Goal: Information Seeking & Learning: Learn about a topic

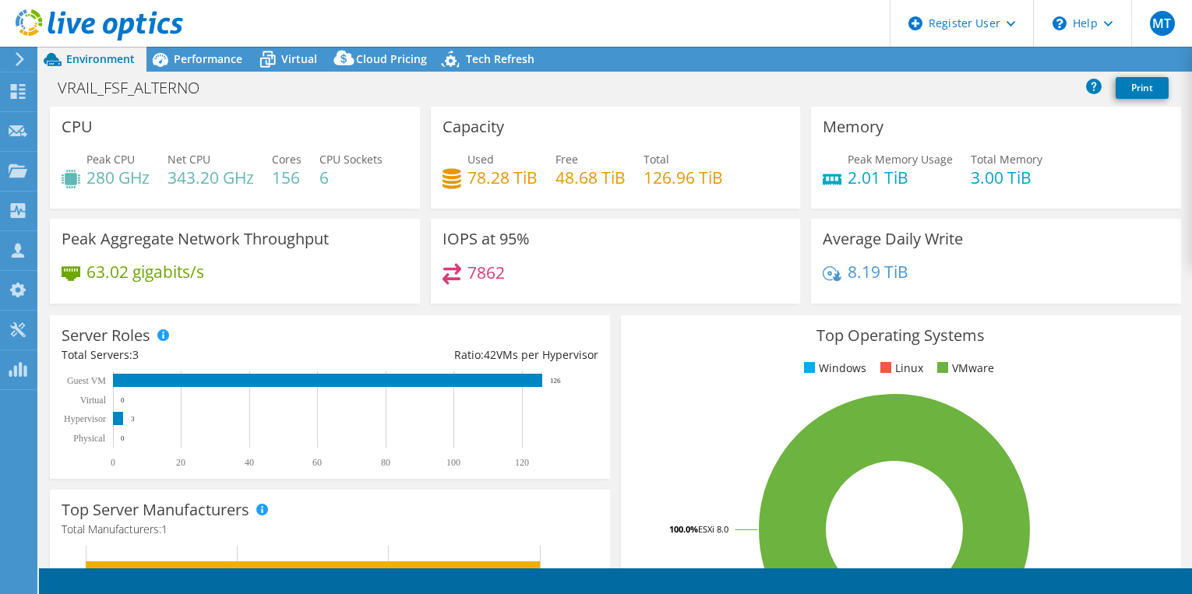
select select "USD"
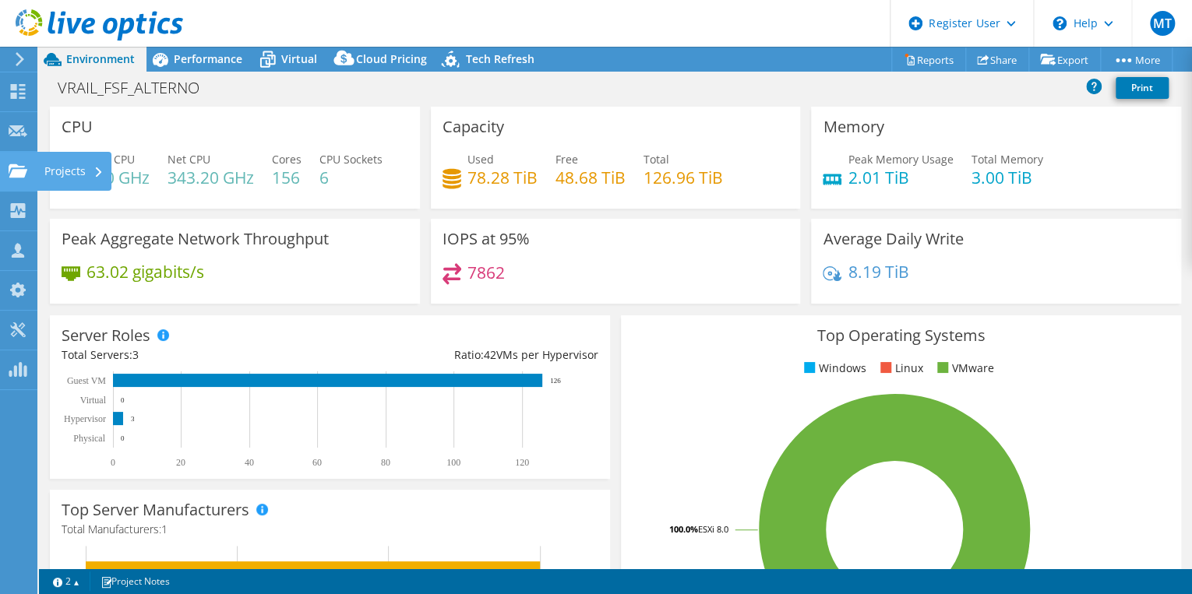
click at [19, 174] on use at bounding box center [18, 170] width 19 height 13
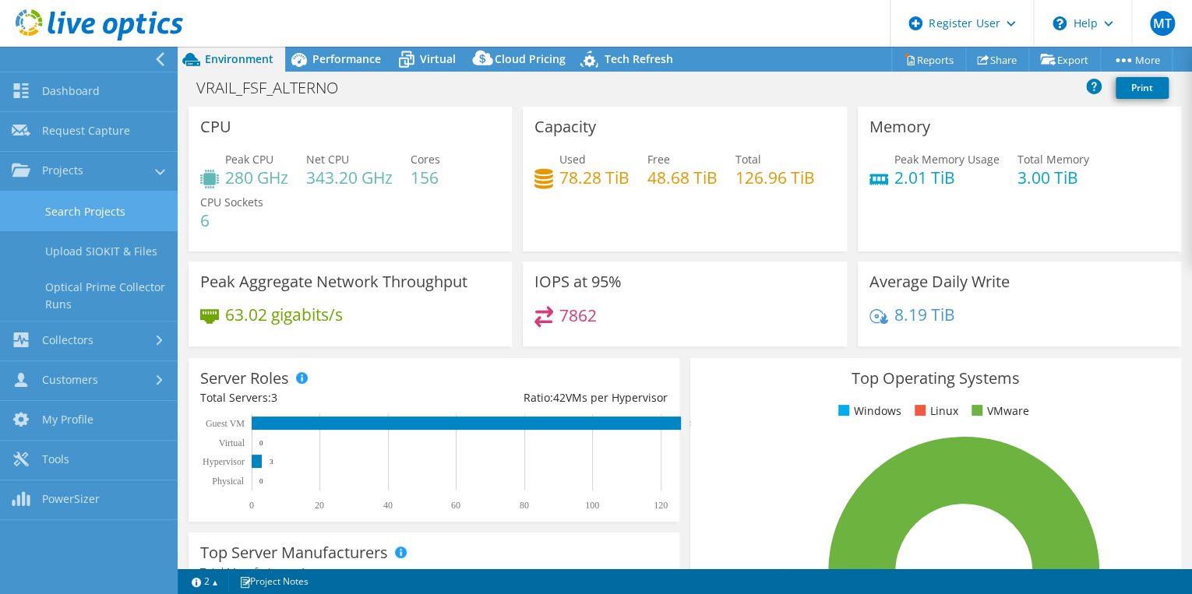
click at [90, 221] on link "Search Projects" at bounding box center [89, 212] width 178 height 40
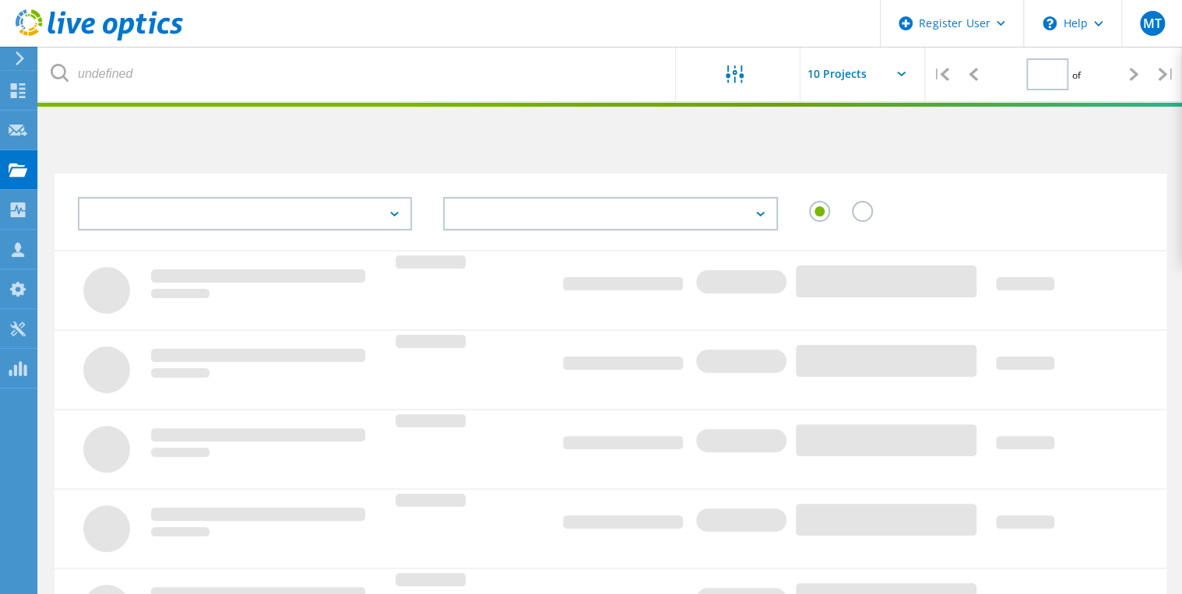
type input "1"
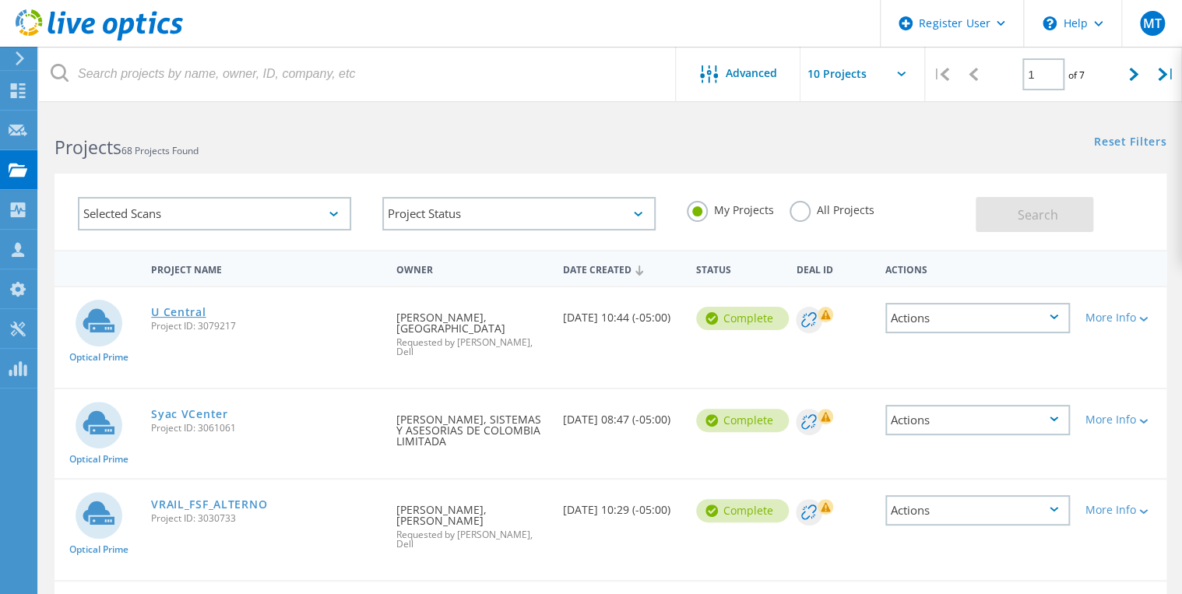
click at [167, 314] on link "U Central" at bounding box center [178, 312] width 55 height 11
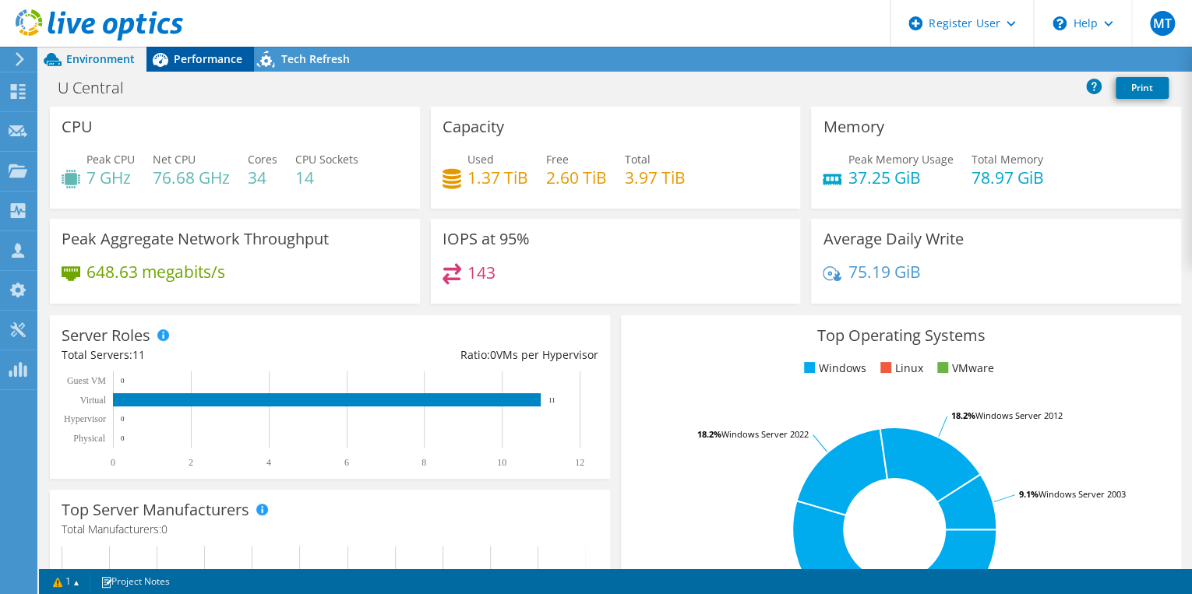
click at [212, 60] on span "Performance" at bounding box center [208, 58] width 69 height 15
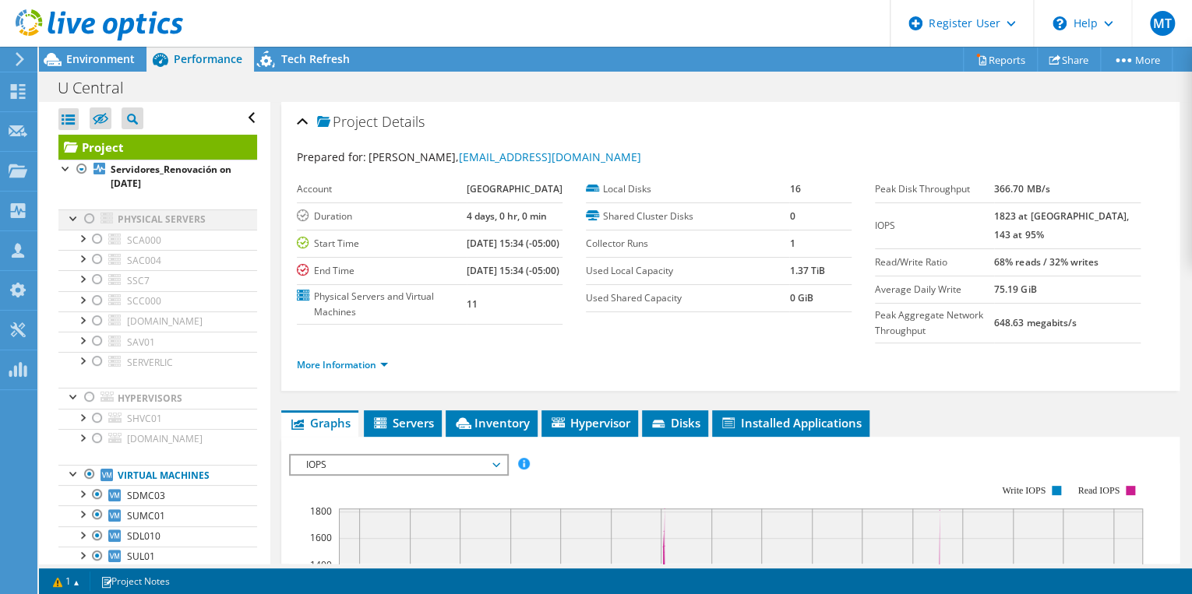
click at [86, 217] on div at bounding box center [90, 219] width 16 height 19
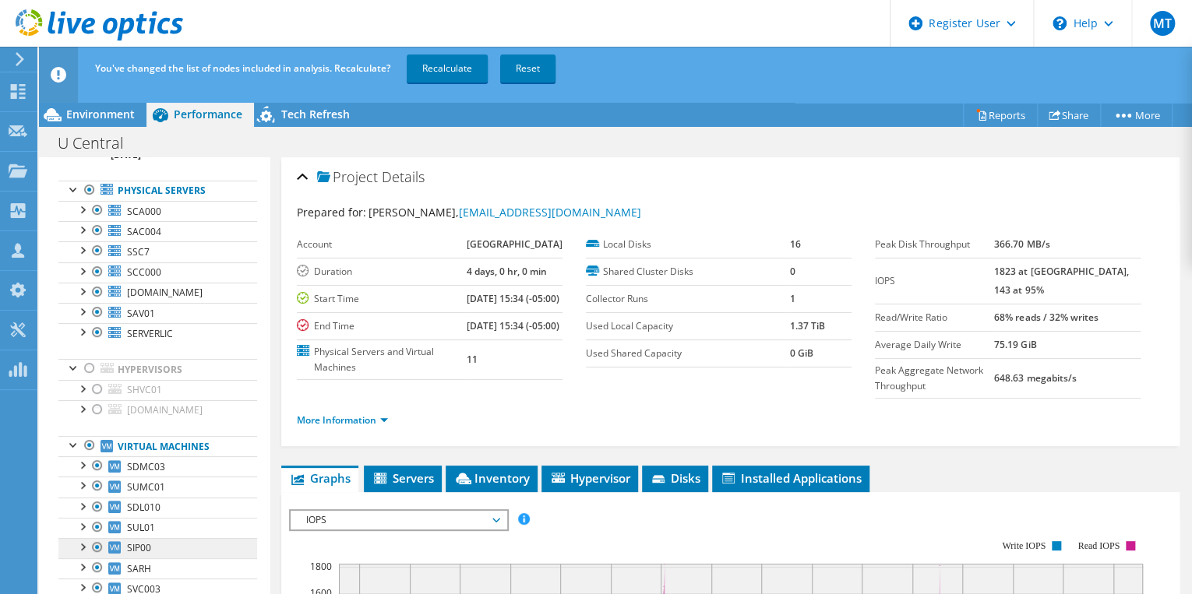
scroll to position [176, 0]
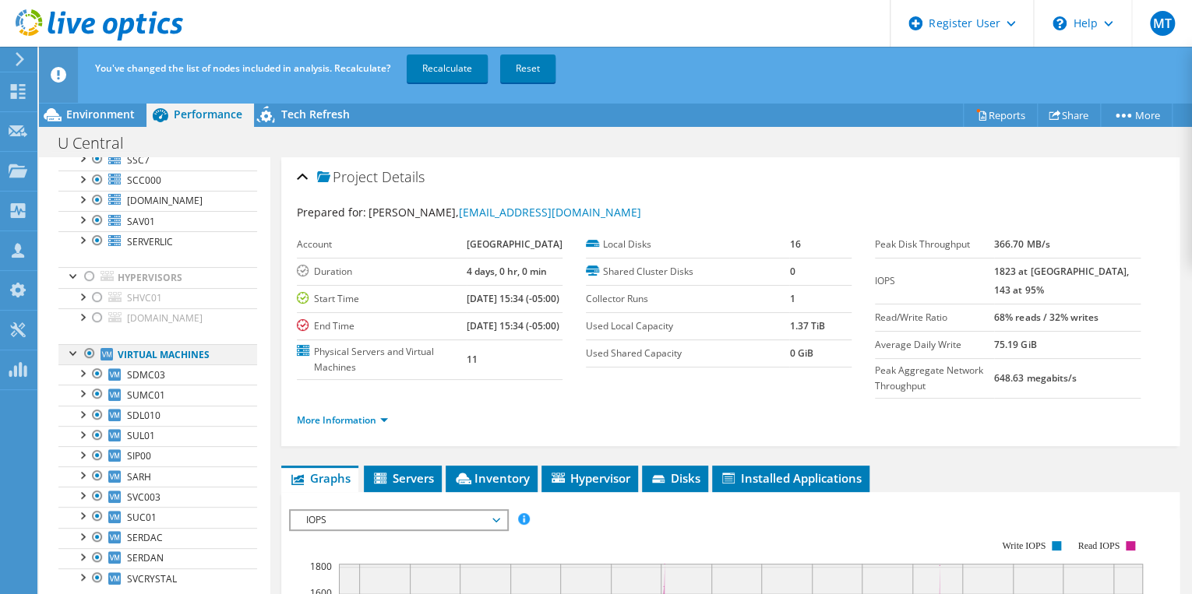
click at [86, 354] on div at bounding box center [90, 353] width 16 height 19
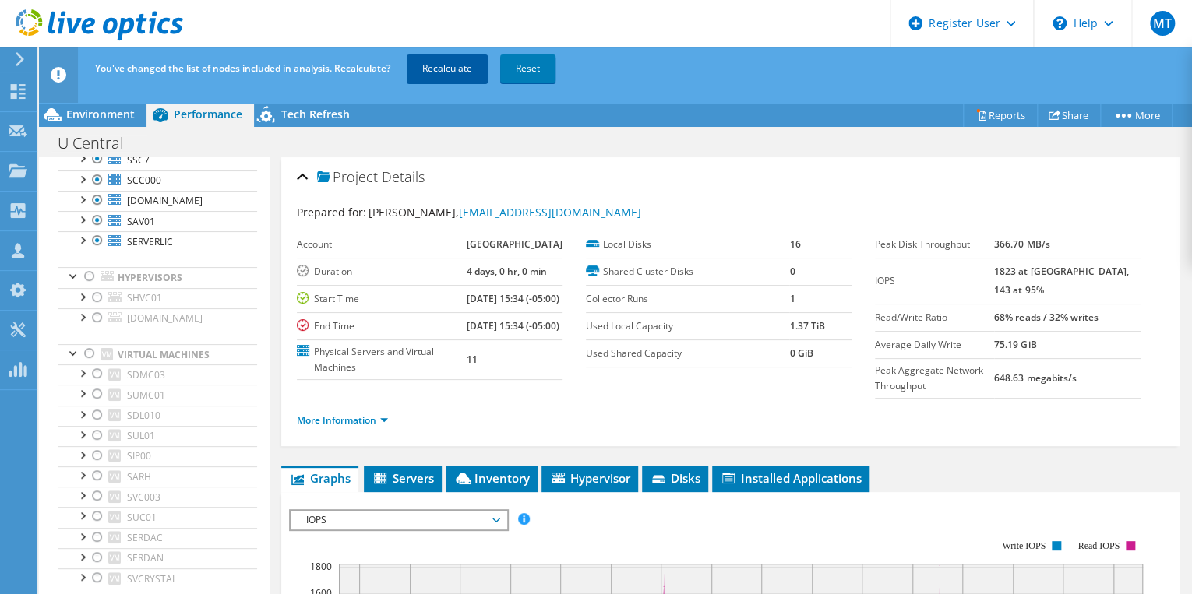
click at [439, 65] on link "Recalculate" at bounding box center [447, 69] width 81 height 28
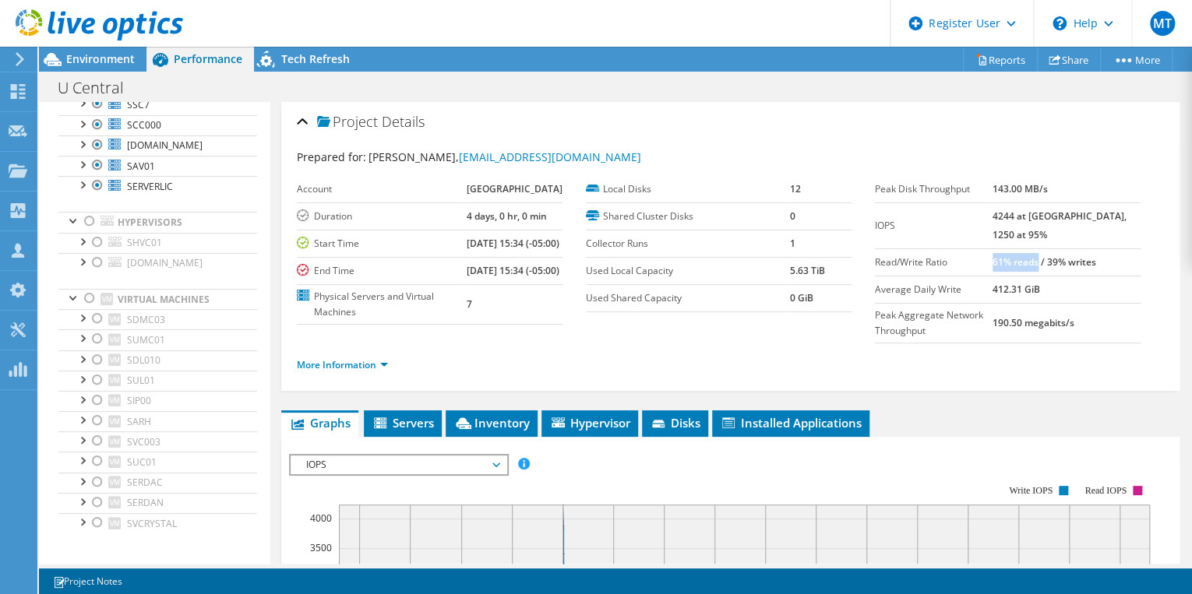
drag, startPoint x: 1023, startPoint y: 262, endPoint x: 1069, endPoint y: 257, distance: 46.2
click at [1069, 257] on b "61% reads / 39% writes" at bounding box center [1044, 261] width 104 height 13
click at [312, 372] on link "More Information" at bounding box center [342, 364] width 91 height 13
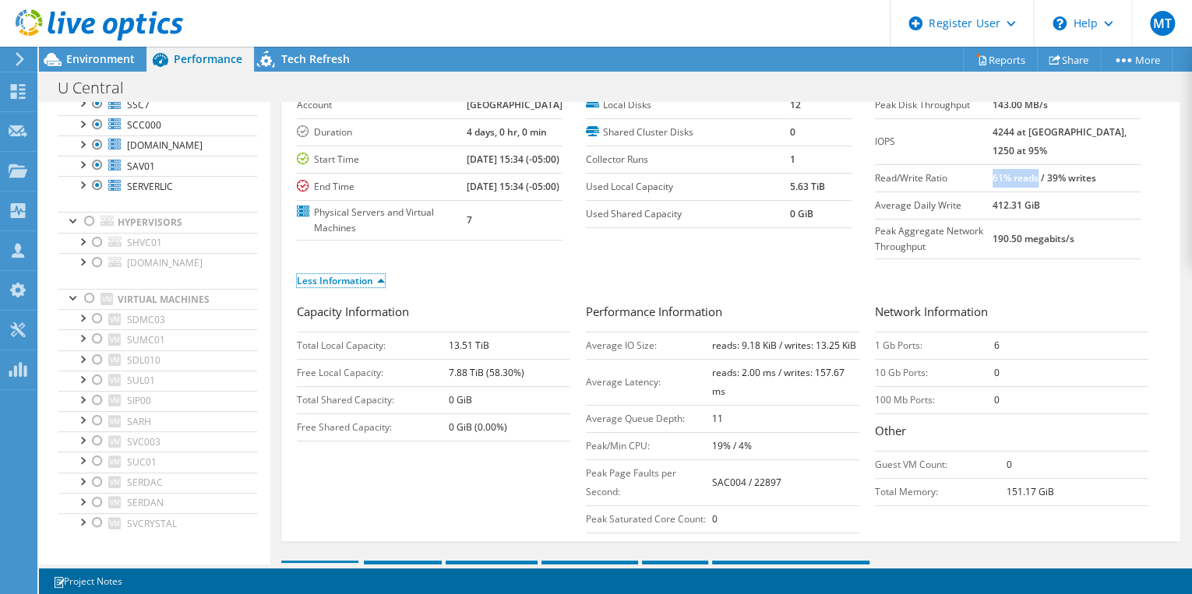
scroll to position [125, 0]
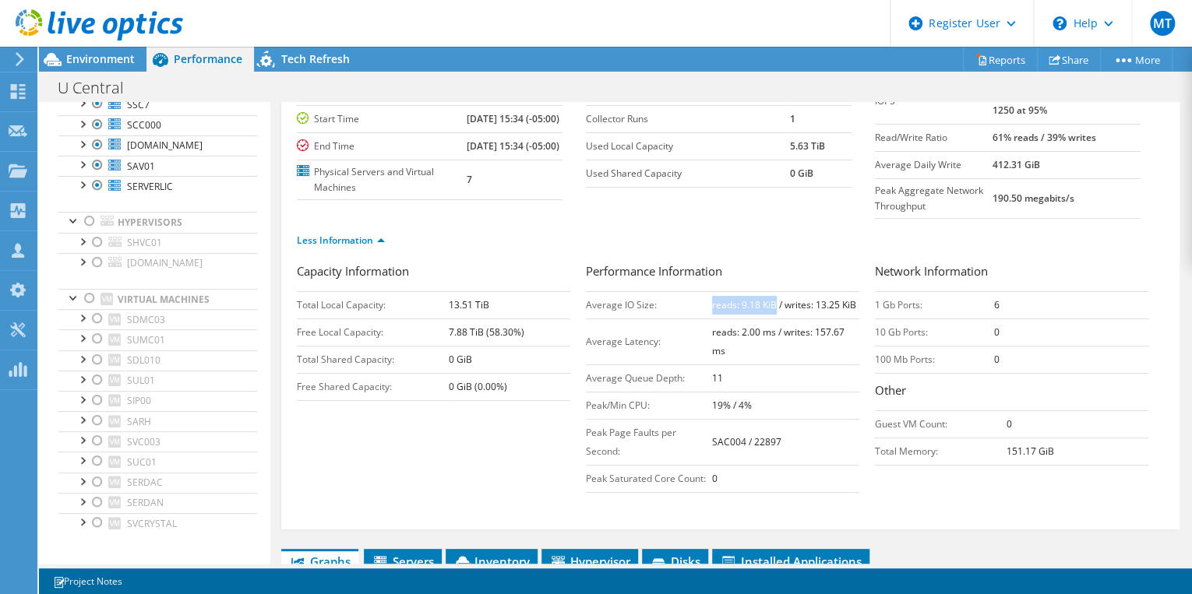
drag, startPoint x: 707, startPoint y: 339, endPoint x: 771, endPoint y: 337, distance: 63.9
click at [771, 312] on b "reads: 9.18 KiB / writes: 13.25 KiB" at bounding box center [784, 304] width 144 height 13
click at [776, 312] on b "reads: 9.18 KiB / writes: 13.25 KiB" at bounding box center [784, 304] width 144 height 13
drag, startPoint x: 778, startPoint y: 341, endPoint x: 849, endPoint y: 331, distance: 71.6
click at [849, 319] on td "reads: 9.18 KiB / writes: 13.25 KiB" at bounding box center [785, 304] width 147 height 27
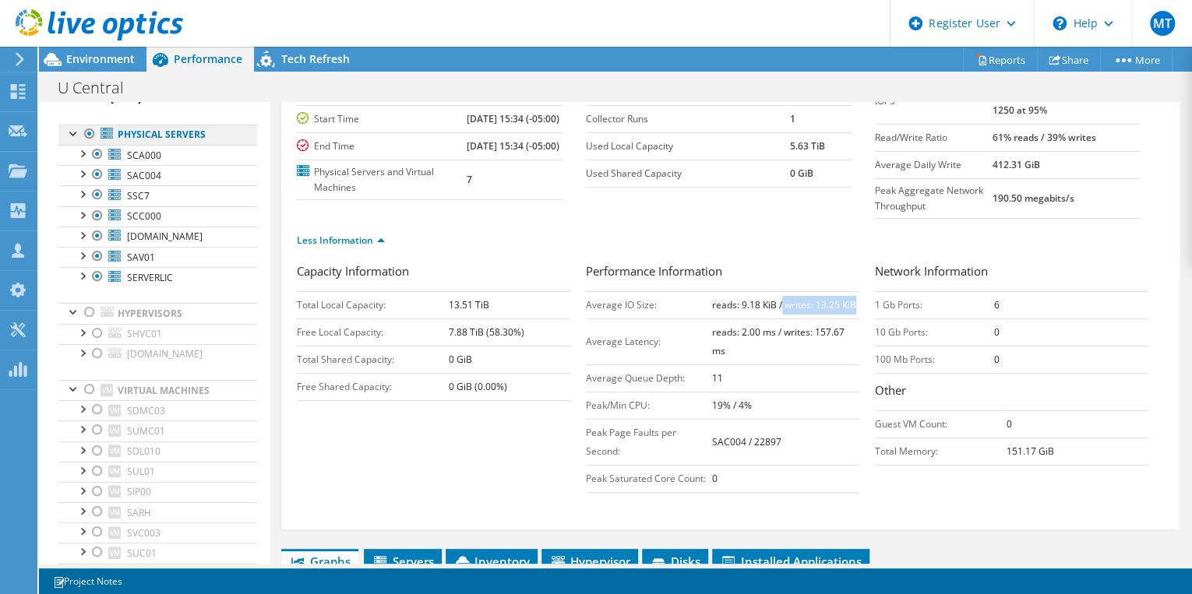
scroll to position [0, 0]
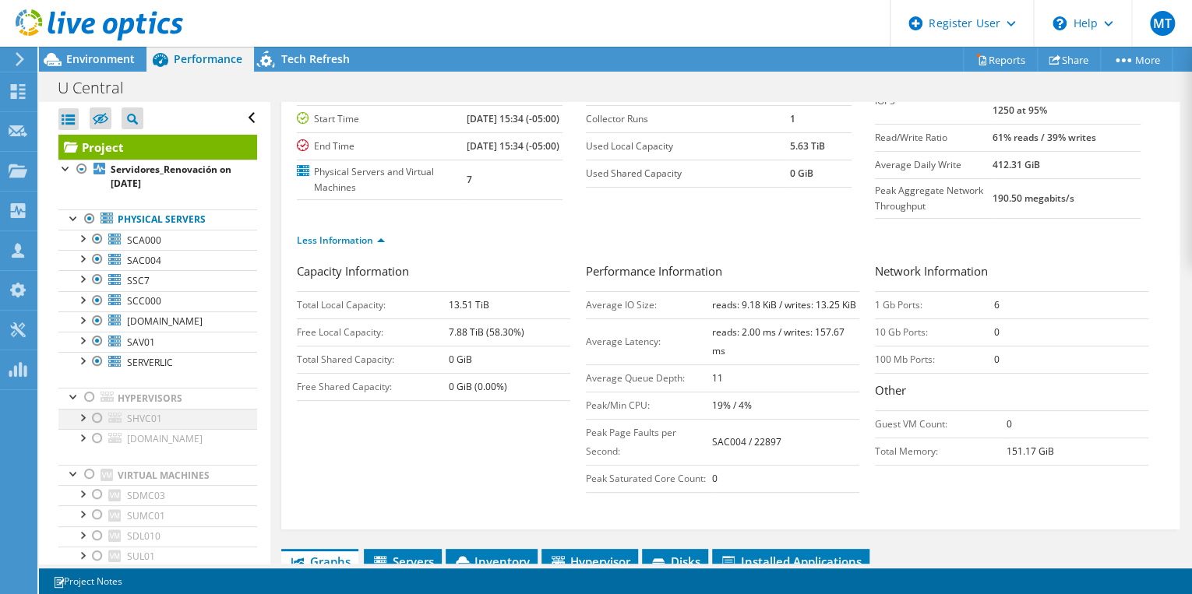
drag, startPoint x: 89, startPoint y: 395, endPoint x: 89, endPoint y: 414, distance: 18.7
click at [89, 395] on div at bounding box center [90, 397] width 16 height 19
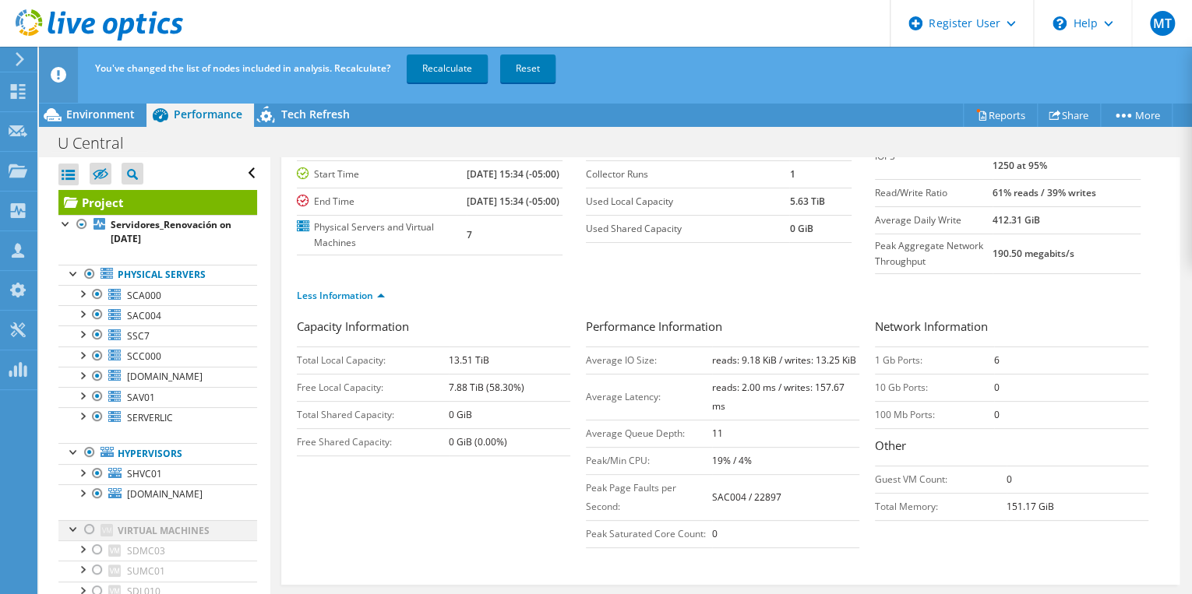
click at [87, 531] on div at bounding box center [90, 529] width 16 height 19
click at [441, 59] on link "Recalculate" at bounding box center [447, 69] width 81 height 28
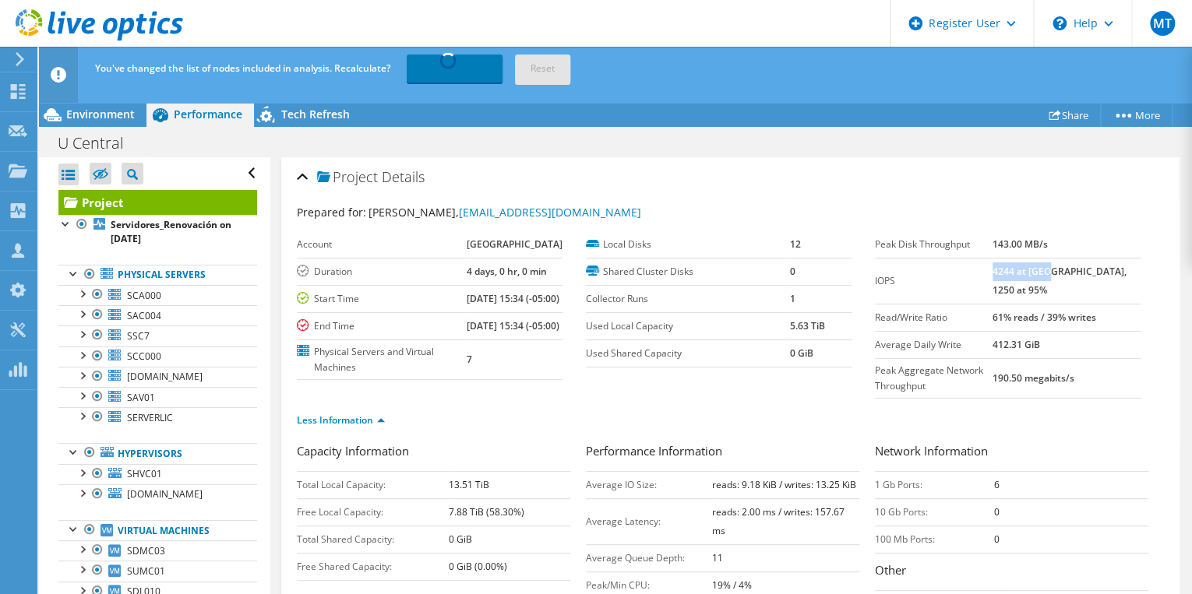
drag, startPoint x: 1025, startPoint y: 269, endPoint x: 1082, endPoint y: 270, distance: 56.9
click at [1082, 269] on b "4244 at Peak, 1250 at 95%" at bounding box center [1059, 281] width 134 height 32
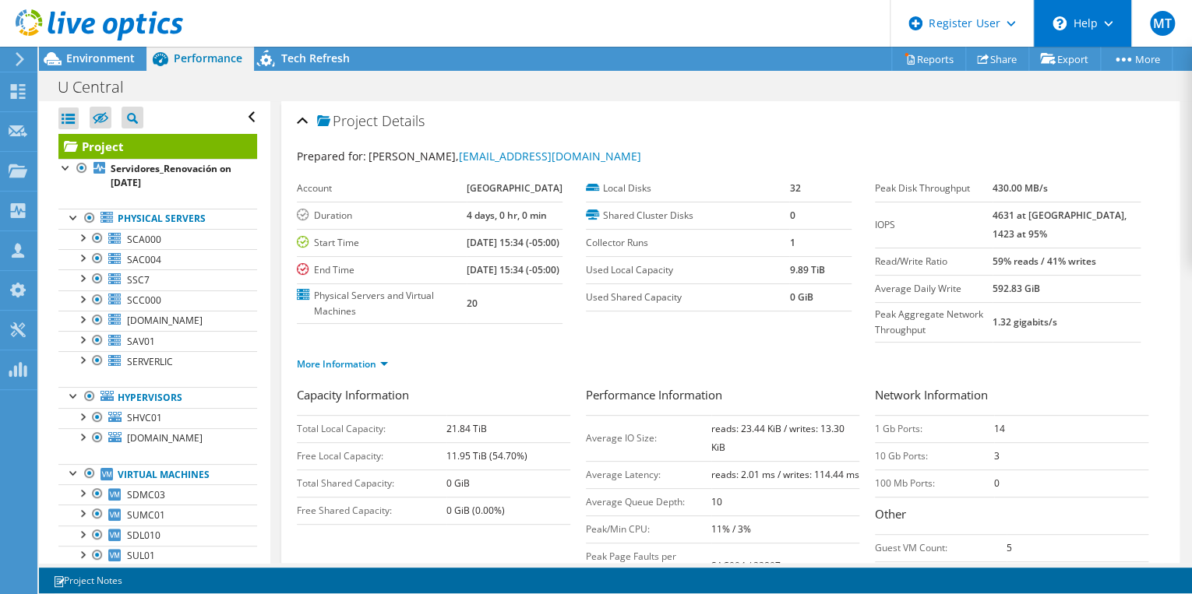
radio input "true"
radio input "false"
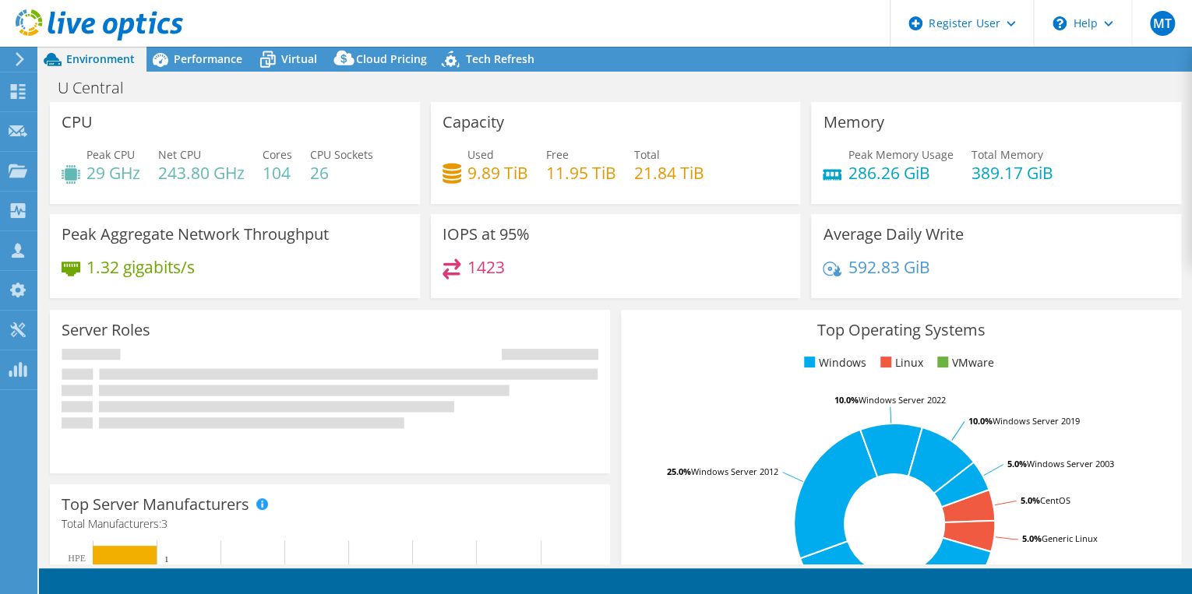
select select "USD"
